Goal: Navigation & Orientation: Find specific page/section

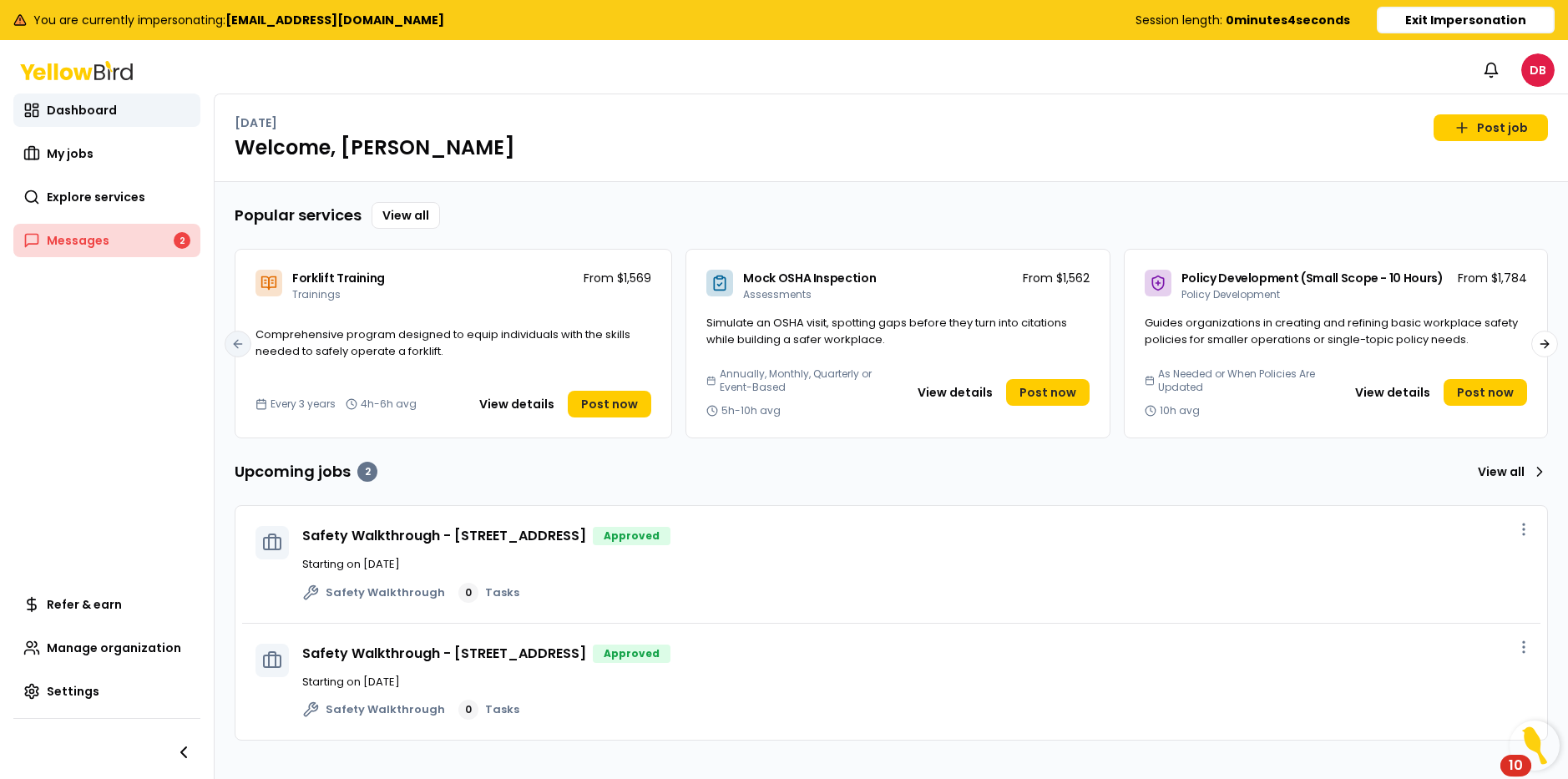
click at [91, 251] on link "Messages 2" at bounding box center [107, 240] width 187 height 33
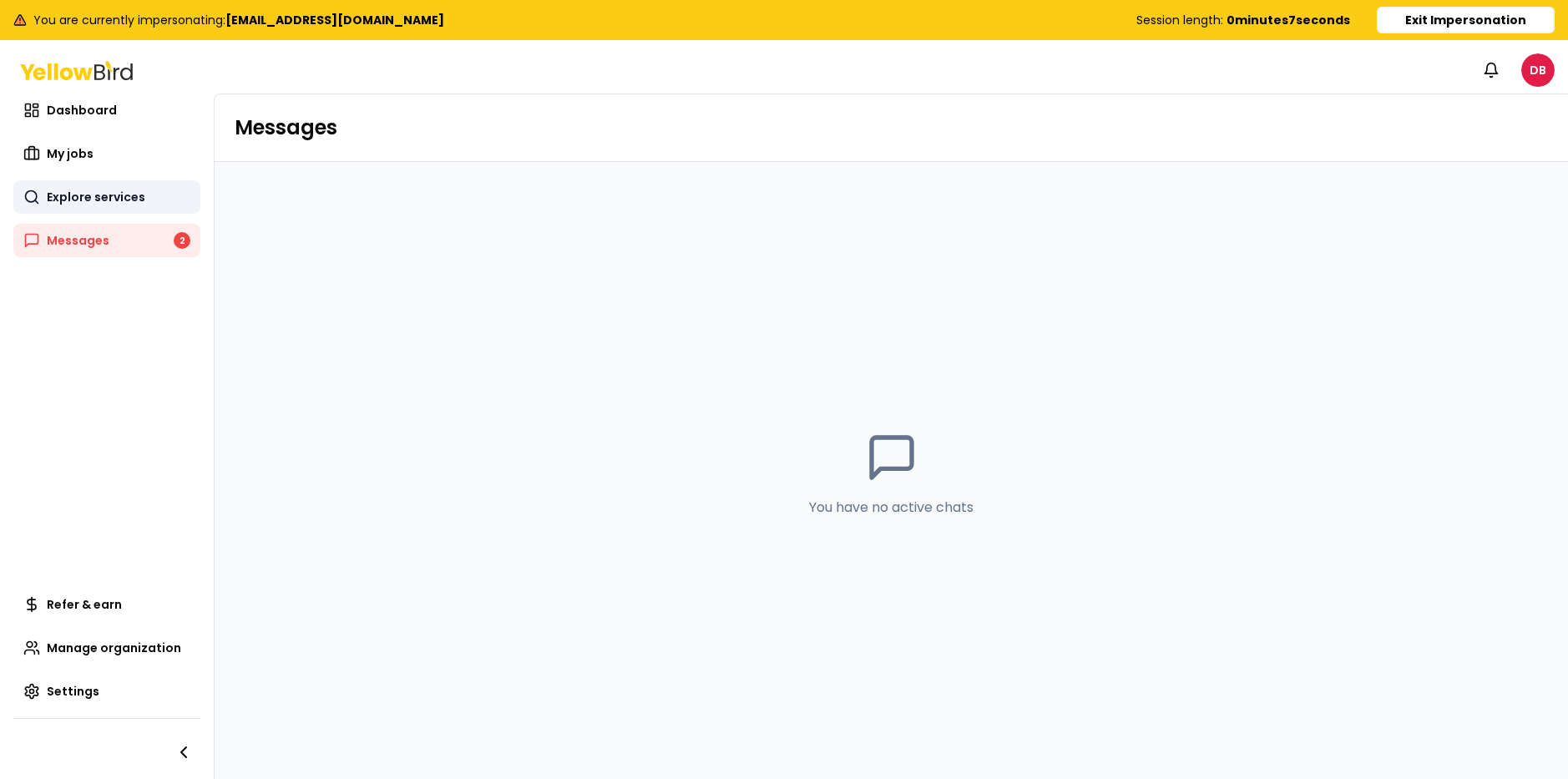
click at [76, 189] on span "Explore services" at bounding box center [95, 197] width 98 height 17
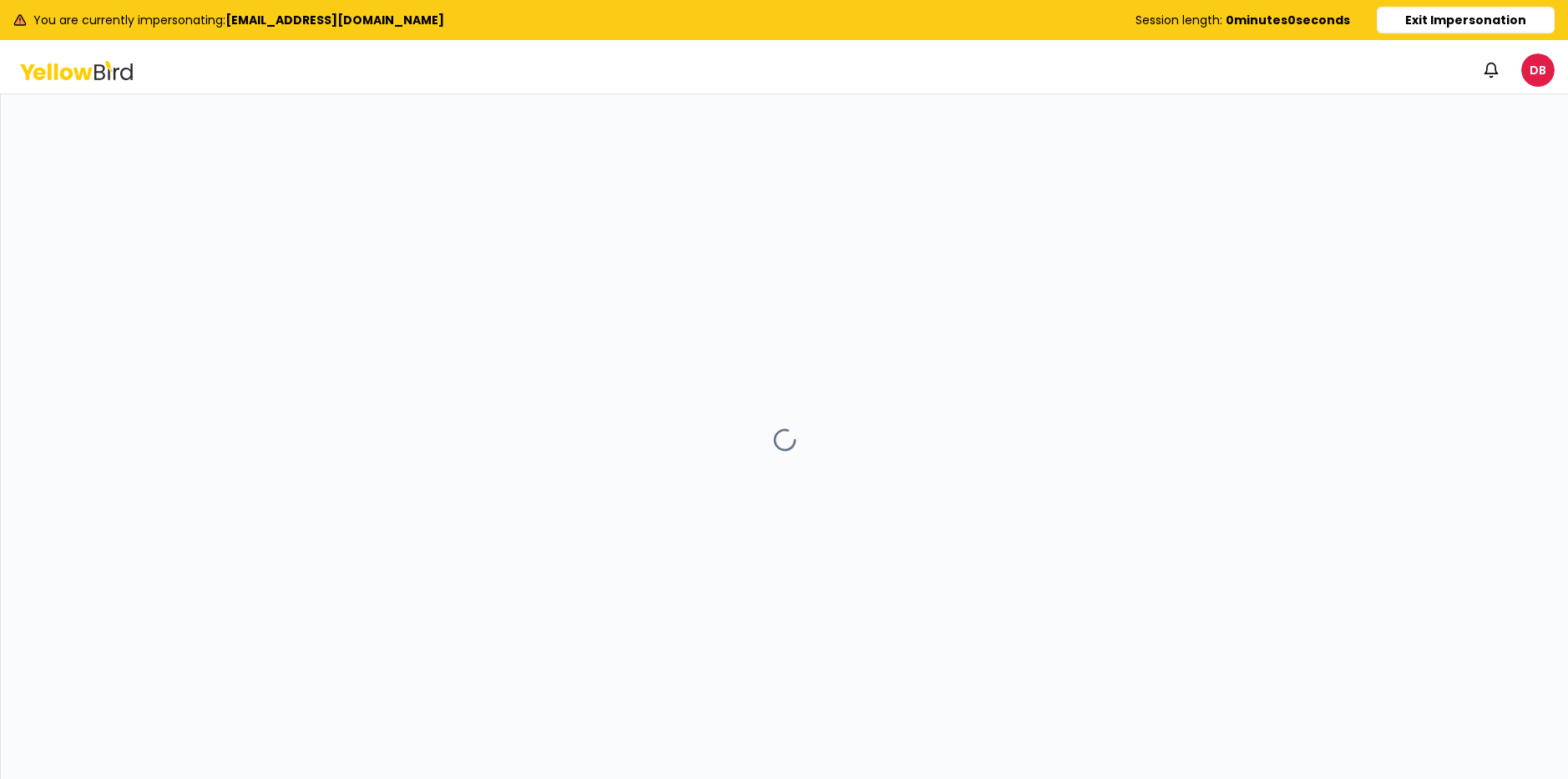
click at [66, 155] on div at bounding box center [785, 440] width 1568 height 691
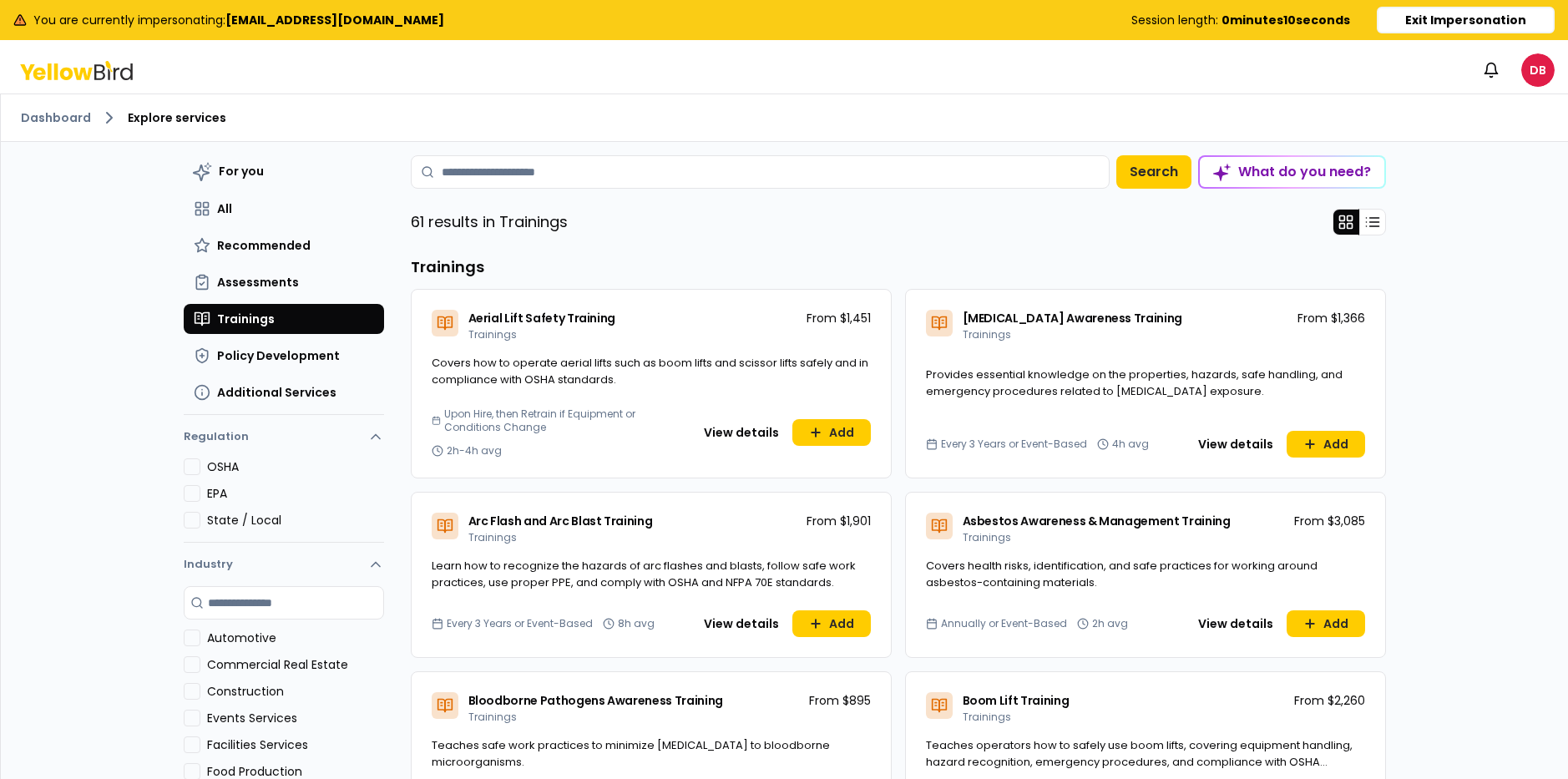
click at [83, 65] on icon at bounding box center [76, 71] width 113 height 19
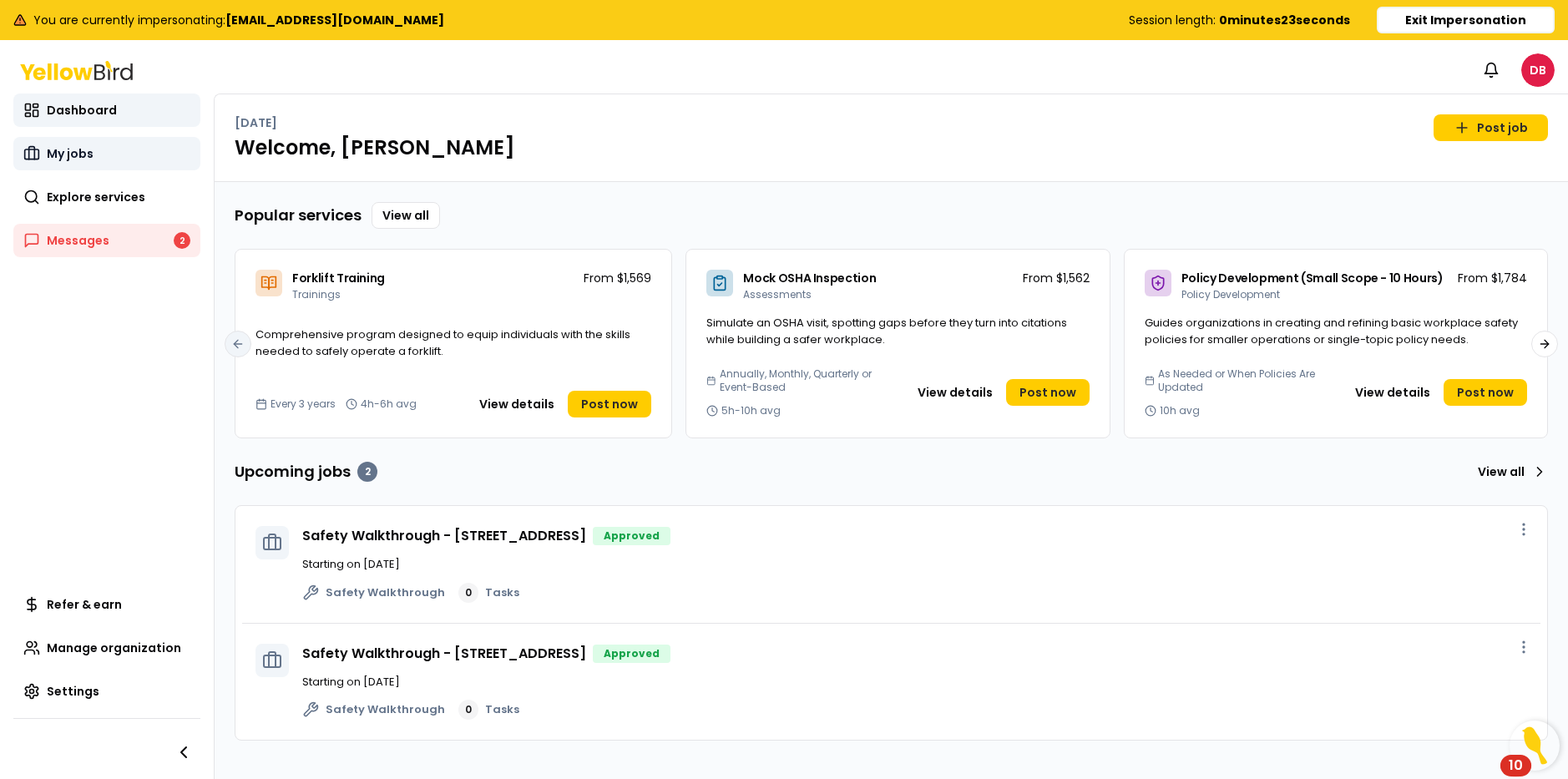
click at [83, 161] on span "My jobs" at bounding box center [70, 154] width 47 height 17
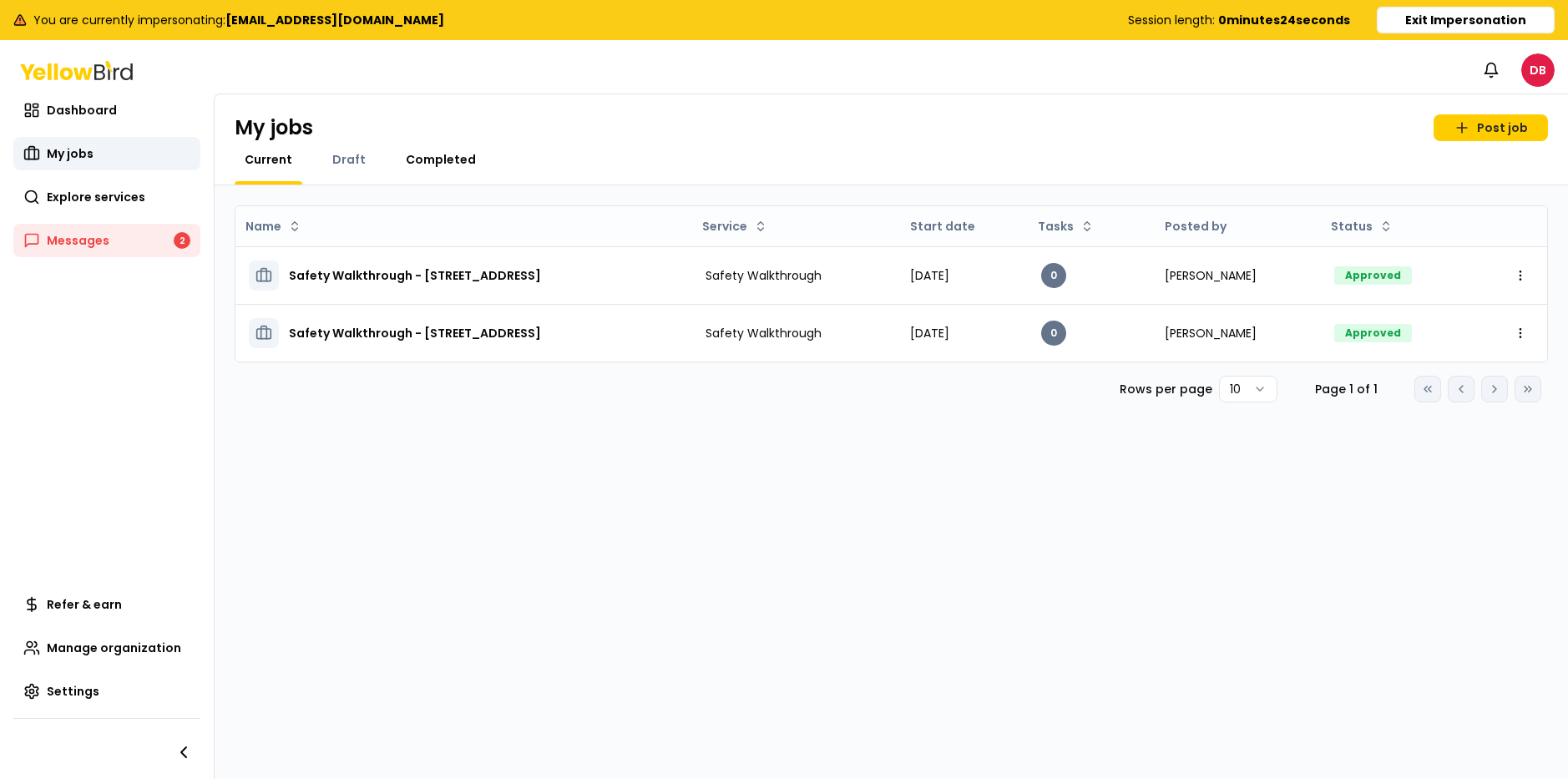
click at [423, 165] on span "Completed" at bounding box center [442, 159] width 71 height 17
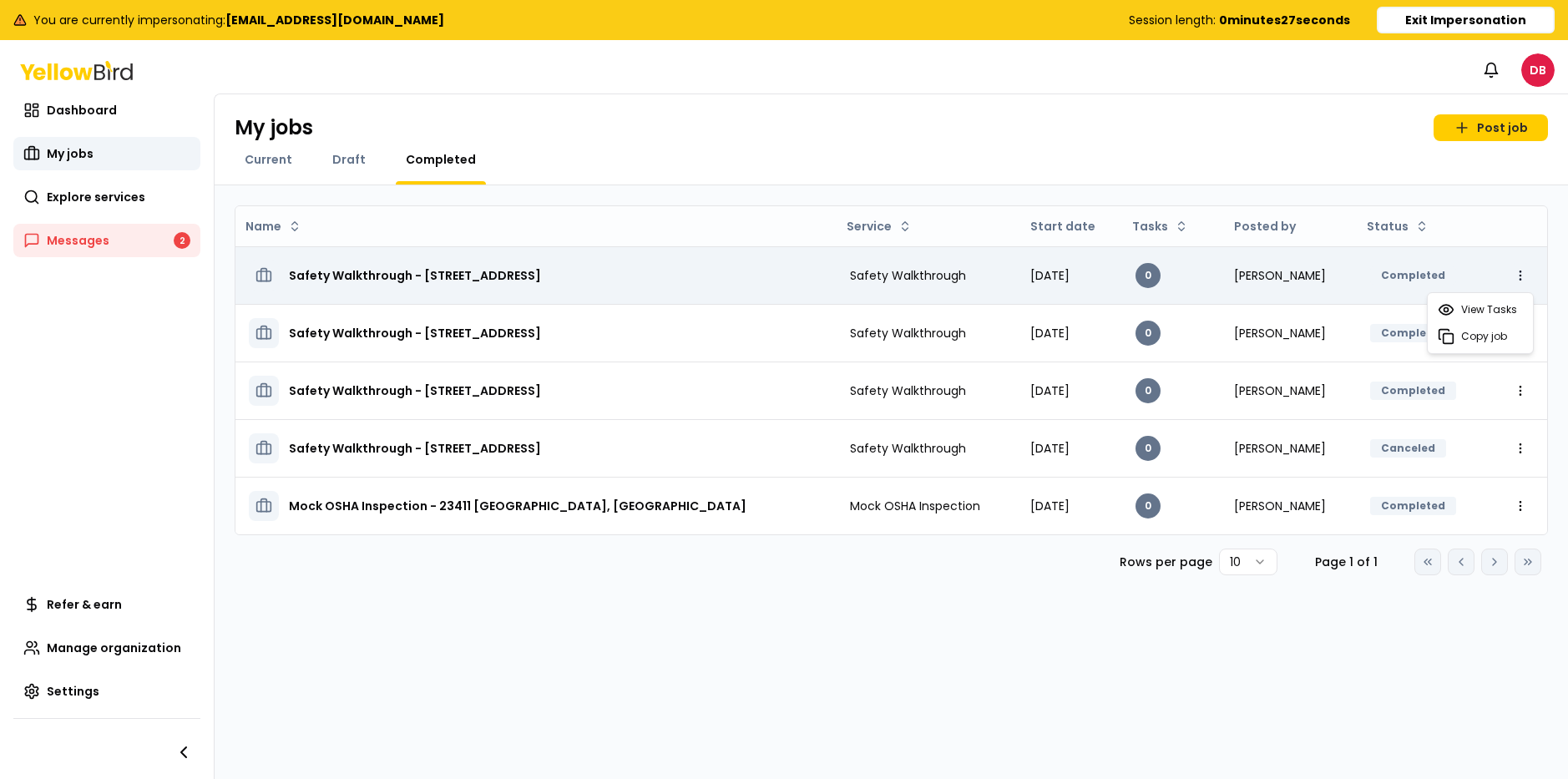
click at [1516, 269] on html "You are currently impersonating: [EMAIL_ADDRESS][DOMAIN_NAME] Session length: 0…" at bounding box center [784, 389] width 1568 height 779
click at [1096, 274] on html "You are currently impersonating: [EMAIL_ADDRESS][DOMAIN_NAME] Session length: 0…" at bounding box center [784, 389] width 1568 height 779
click at [541, 278] on h3 "Safety Walkthrough - [STREET_ADDRESS]" at bounding box center [415, 276] width 252 height 31
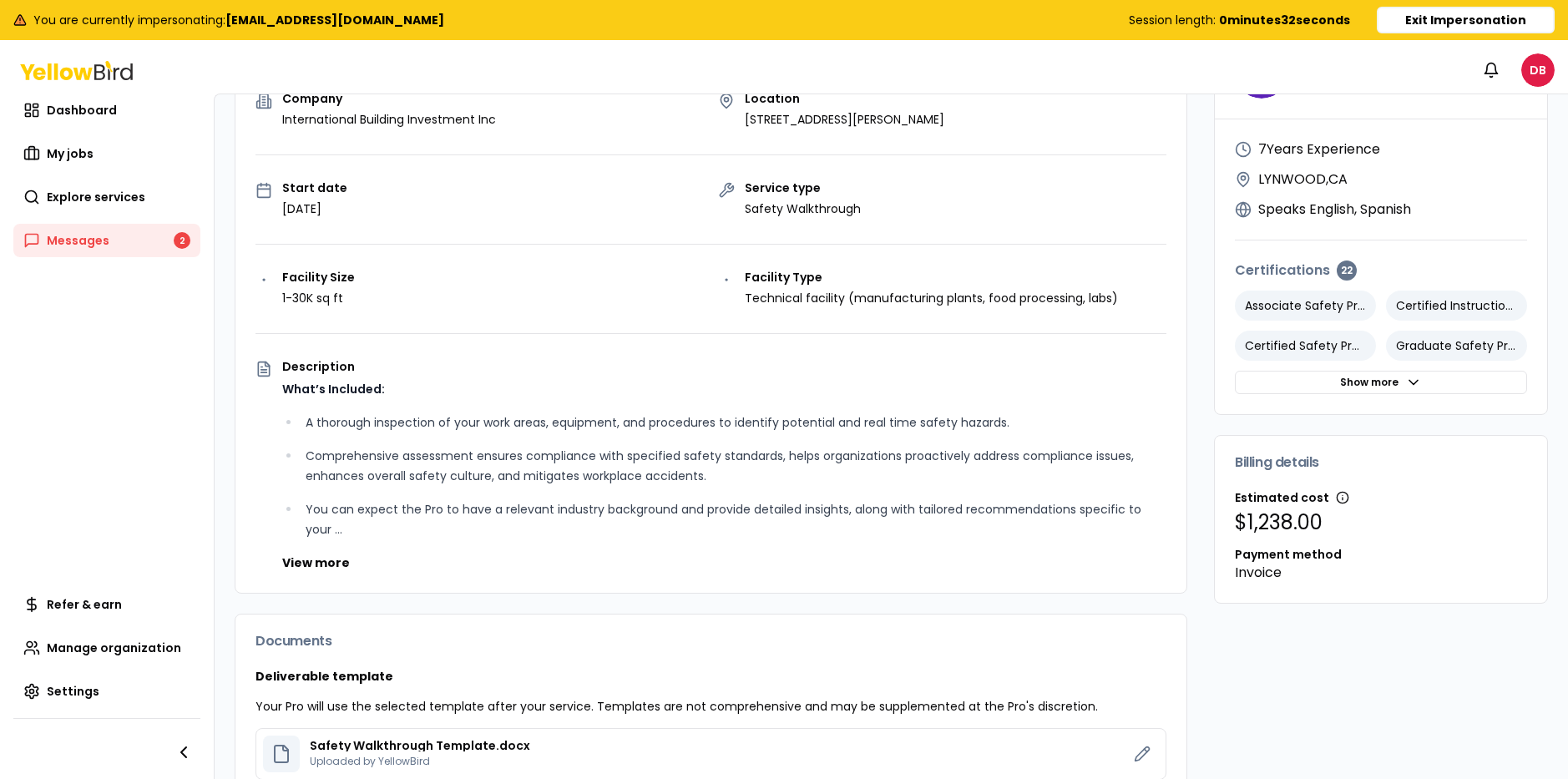
scroll to position [400, 0]
